Goal: Task Accomplishment & Management: Complete application form

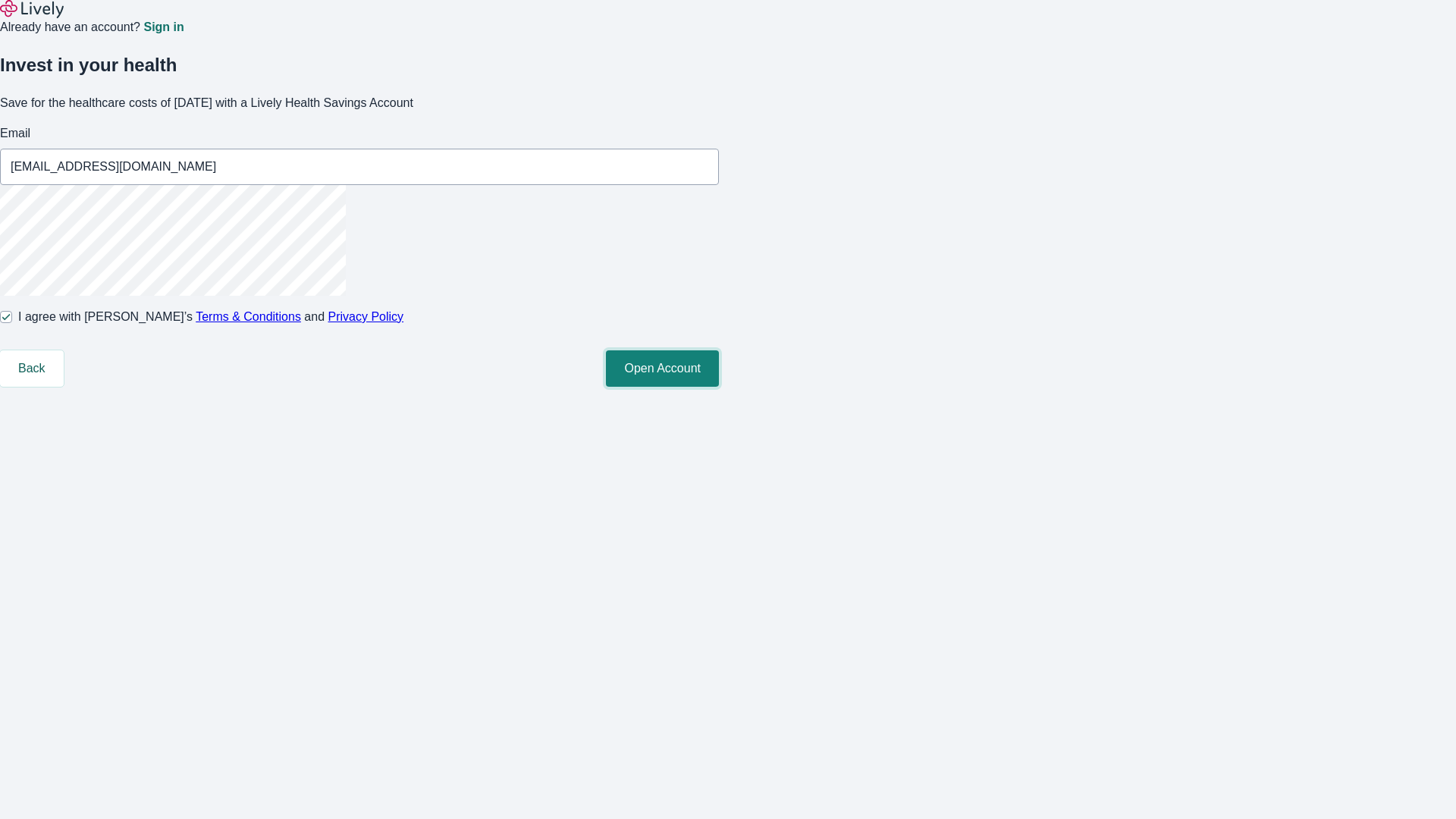
click at [719, 386] on button "Open Account" at bounding box center [662, 368] width 113 height 36
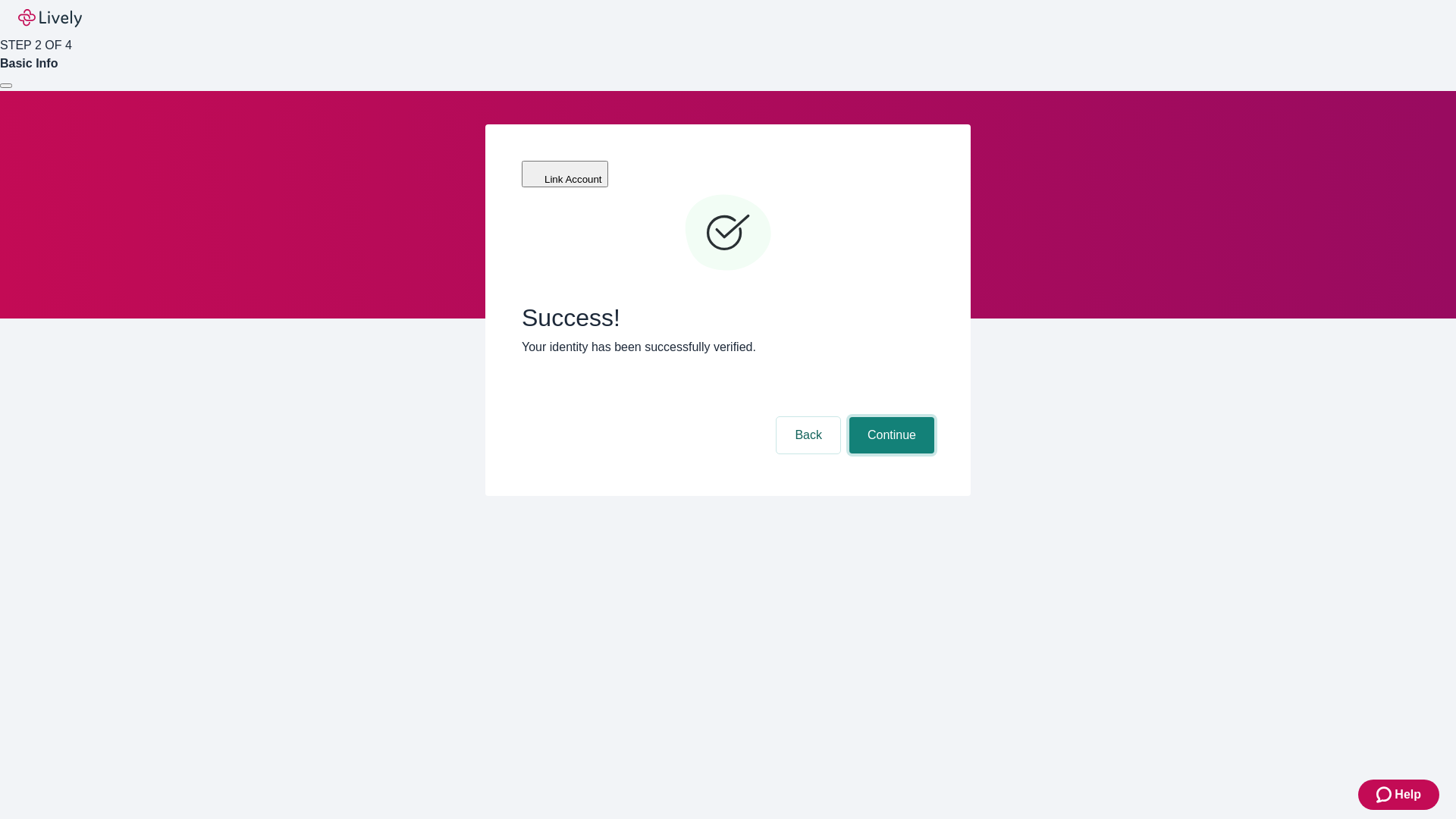
click at [889, 417] on button "Continue" at bounding box center [891, 435] width 85 height 36
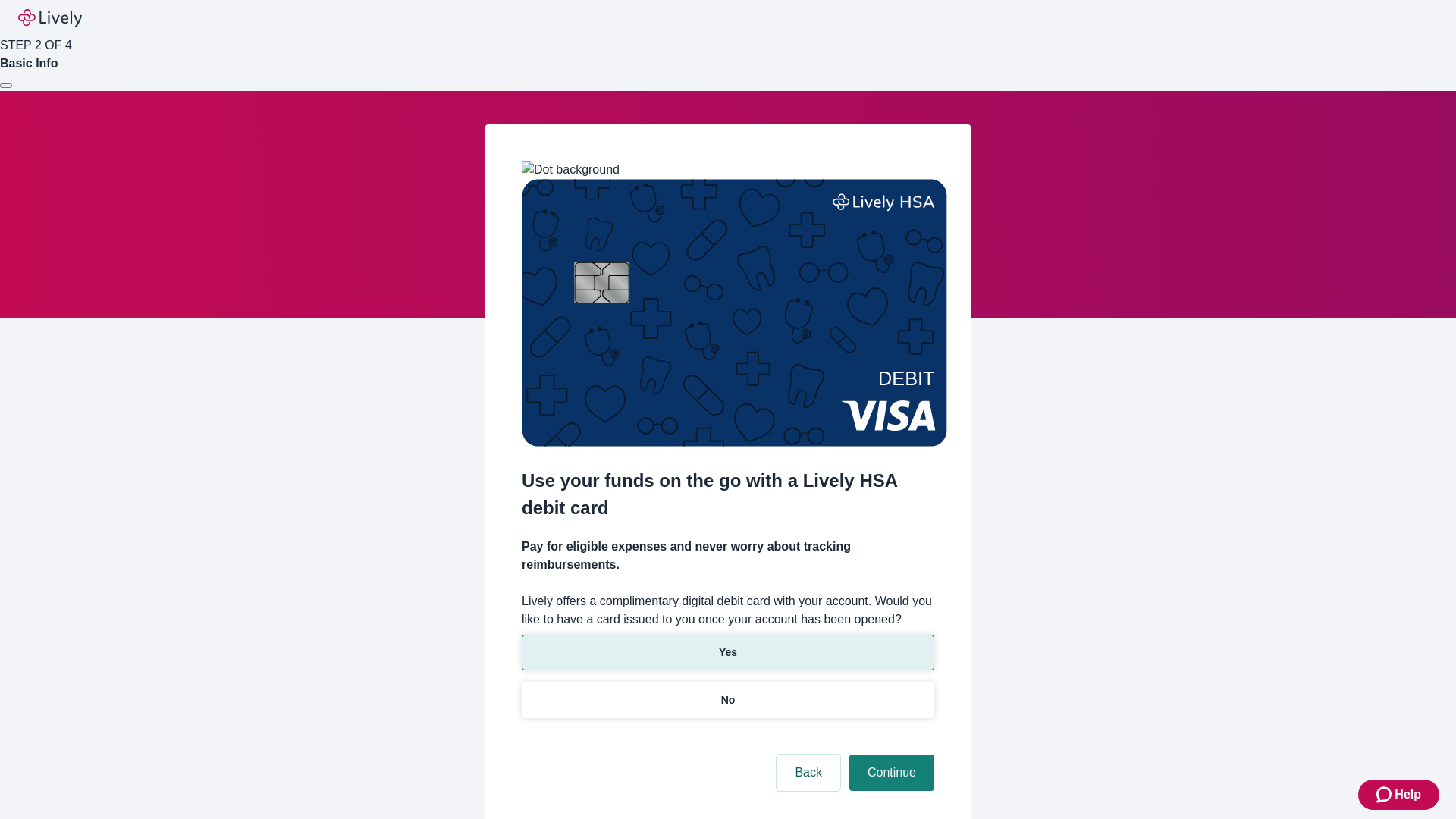
click at [727, 644] on p "Yes" at bounding box center [728, 652] width 19 height 16
click at [889, 754] on button "Continue" at bounding box center [891, 772] width 85 height 36
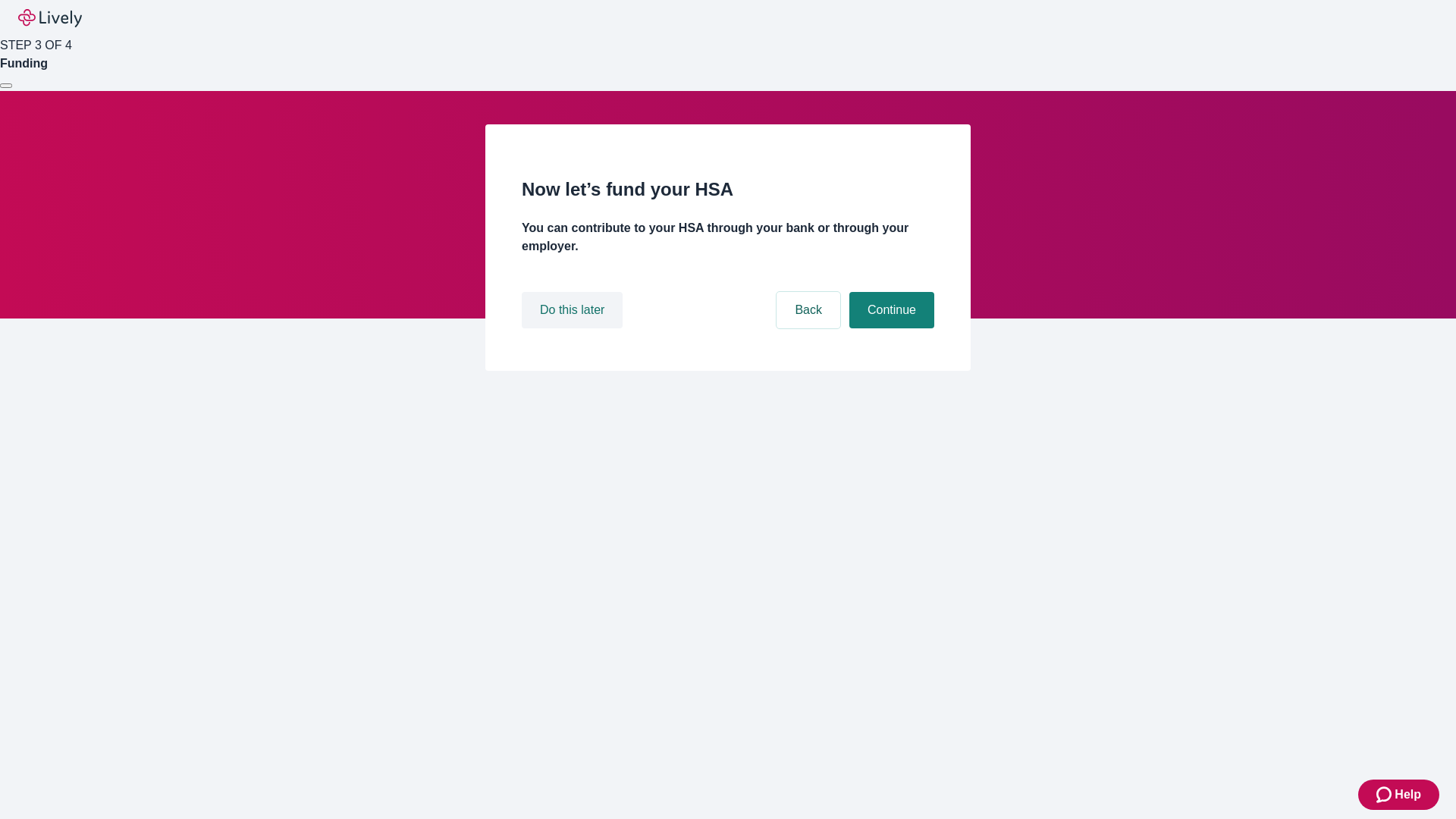
click at [575, 328] on button "Do this later" at bounding box center [572, 310] width 101 height 36
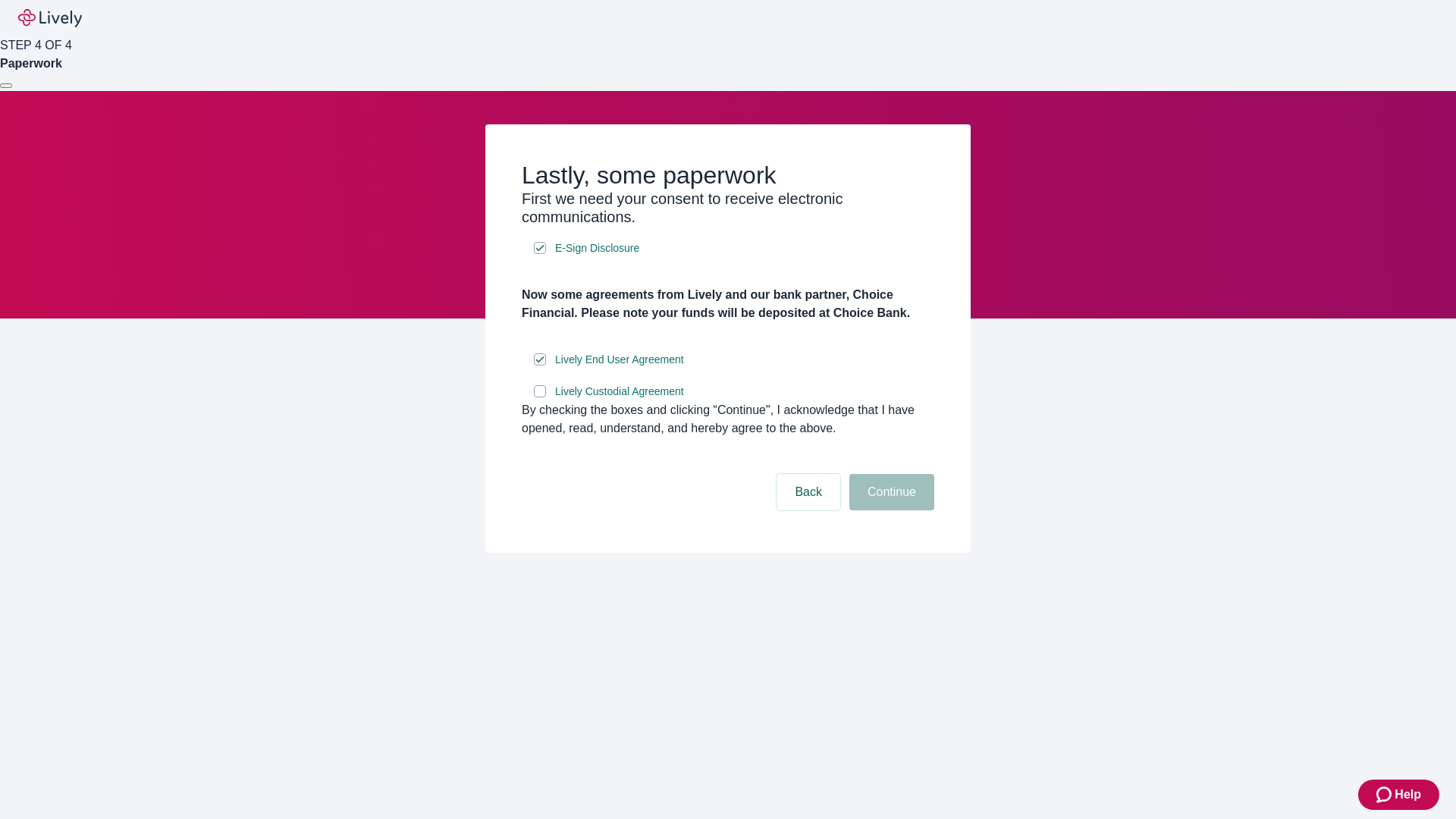
click at [540, 397] on input "Lively Custodial Agreement" at bounding box center [540, 391] width 12 height 12
checkbox input "true"
click at [889, 510] on button "Continue" at bounding box center [891, 492] width 85 height 36
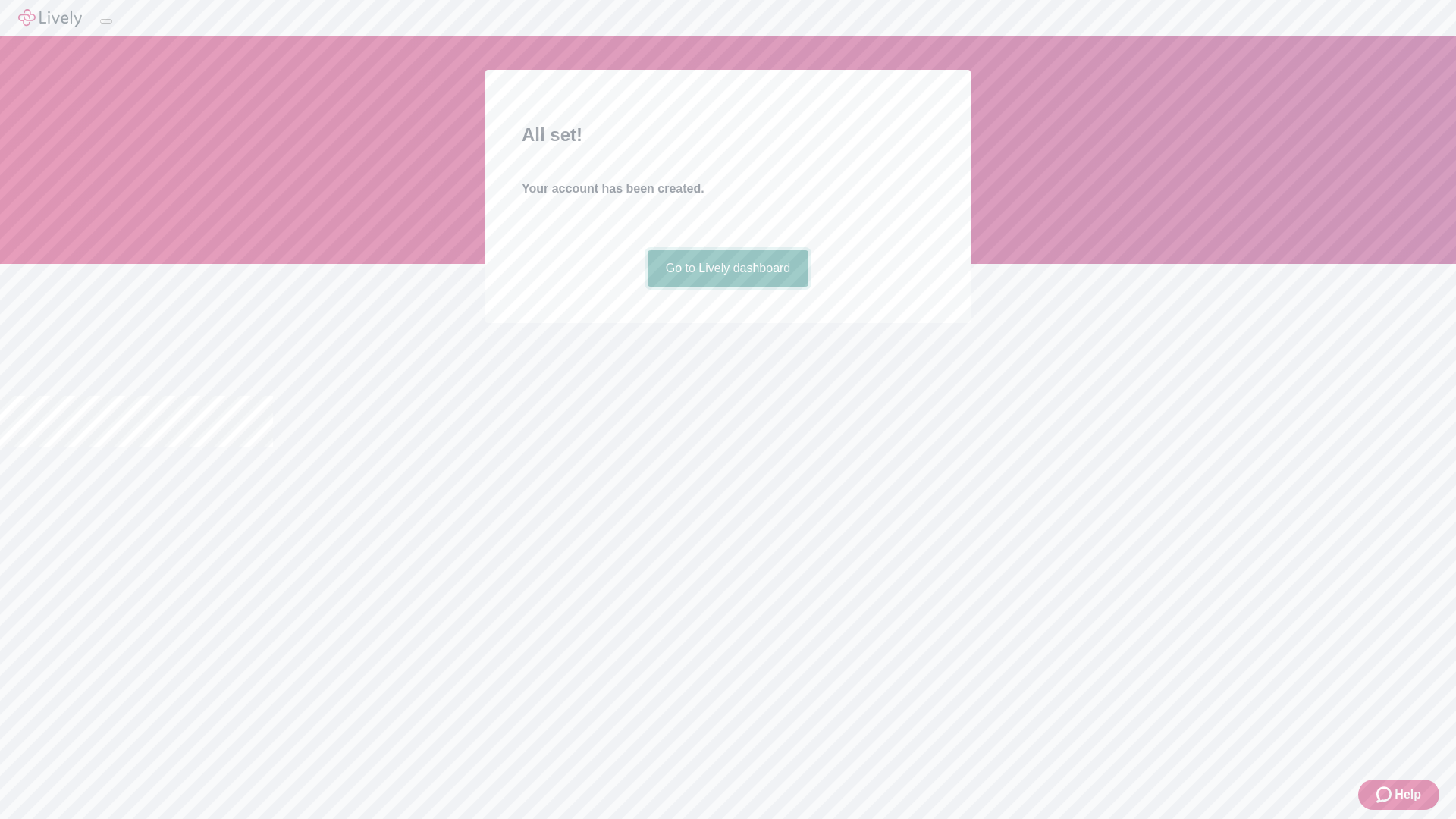
click at [727, 286] on link "Go to Lively dashboard" at bounding box center [728, 267] width 161 height 36
